Goal: Task Accomplishment & Management: Manage account settings

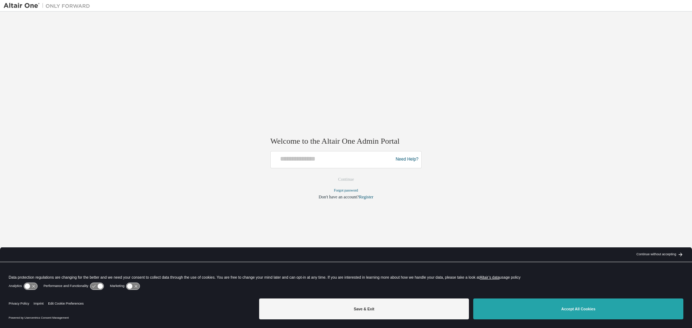
click at [611, 306] on button "Accept All Cookies" at bounding box center [578, 309] width 210 height 21
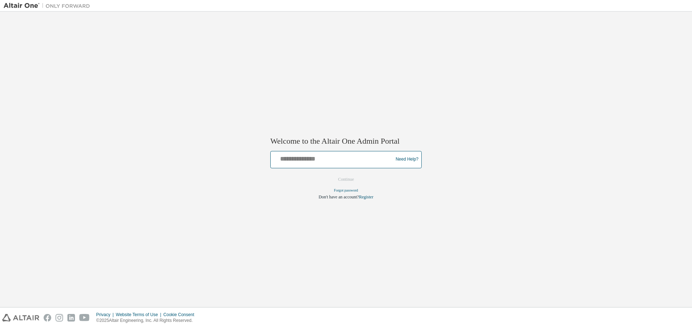
click at [341, 158] on input "text" at bounding box center [333, 158] width 119 height 10
type input "**********"
click at [348, 178] on button "Continue" at bounding box center [346, 179] width 31 height 11
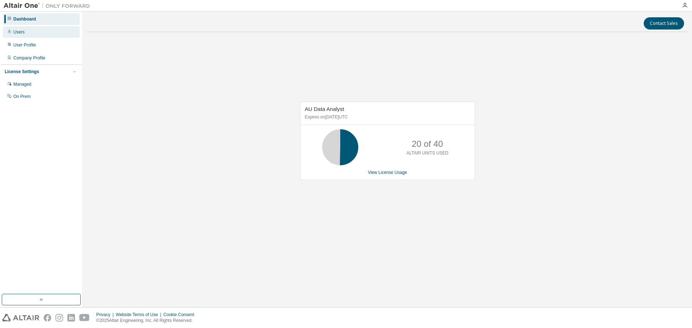
click at [23, 32] on div "Users" at bounding box center [18, 32] width 11 height 6
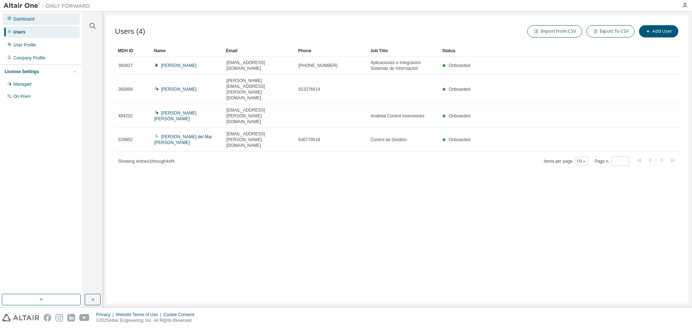
click at [23, 19] on div "Dashboard" at bounding box center [23, 19] width 21 height 6
